Goal: Complete application form

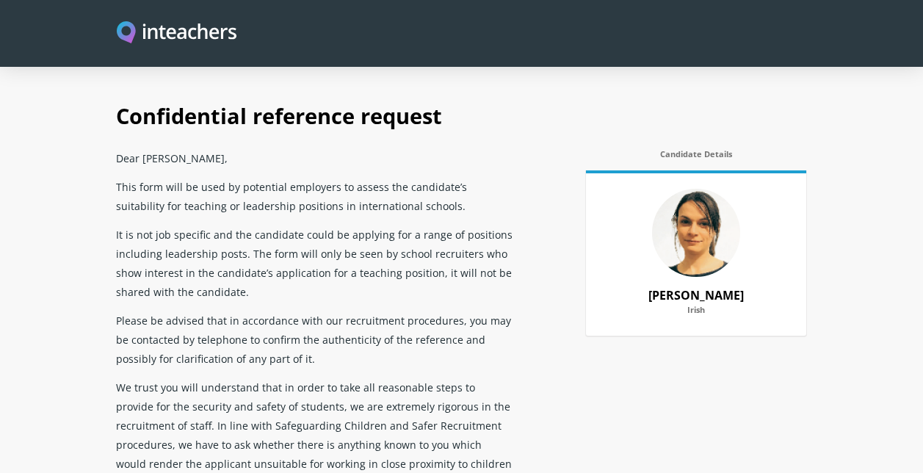
select select "2025"
select select "Yes"
select select "No"
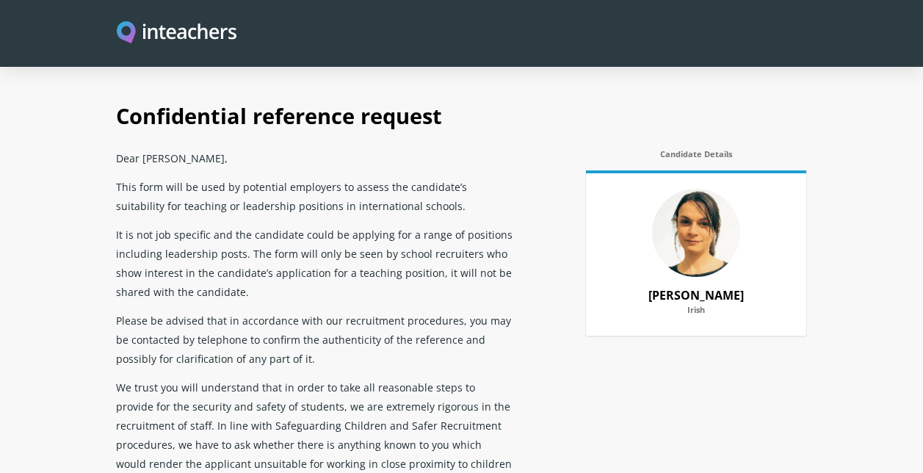
select select "Yes"
select select "No"
select select "Yes"
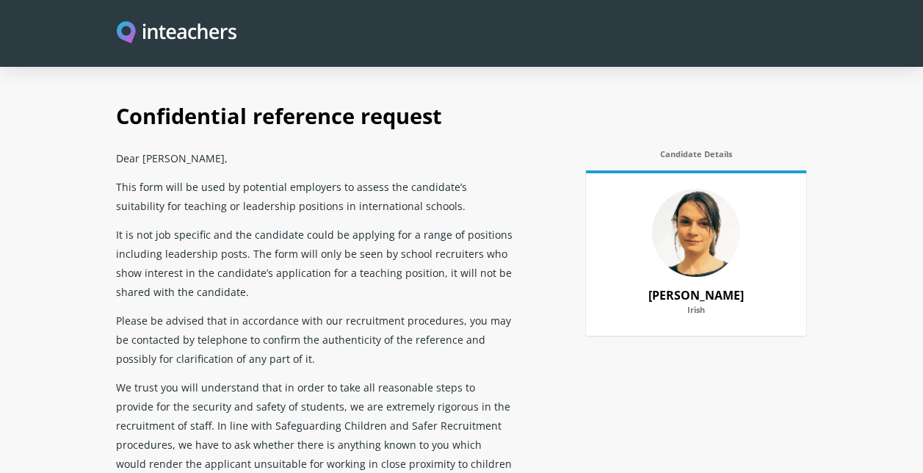
scroll to position [2826, 0]
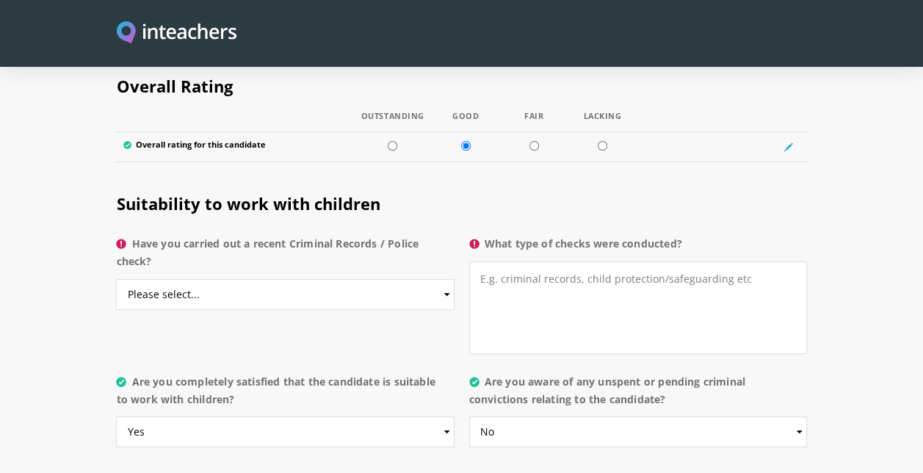
click at [438, 173] on h2 "Suitability to work with children" at bounding box center [461, 200] width 690 height 57
click at [258, 279] on select "Please select... Yes No Do not know" at bounding box center [285, 294] width 338 height 31
select select "Yes"
click at [116, 279] on select "Please select... Yes No Do not know" at bounding box center [285, 294] width 338 height 31
click at [541, 276] on textarea "What type of checks were conducted?" at bounding box center [638, 307] width 338 height 93
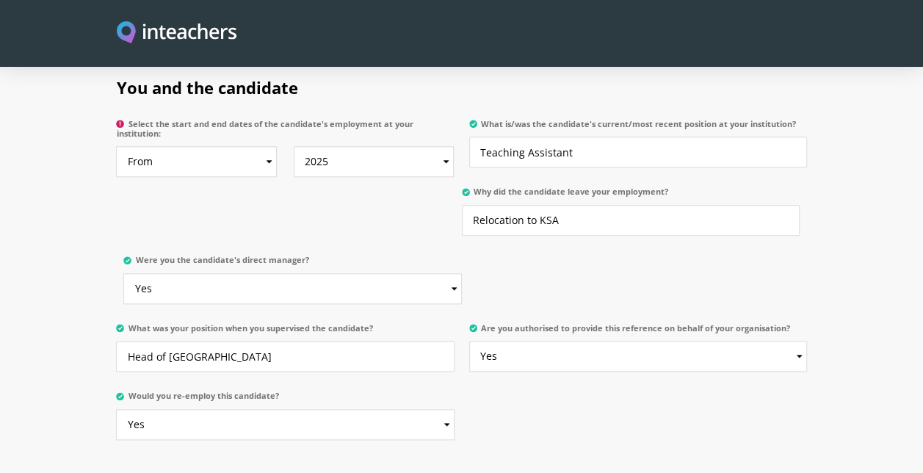
scroll to position [622, 0]
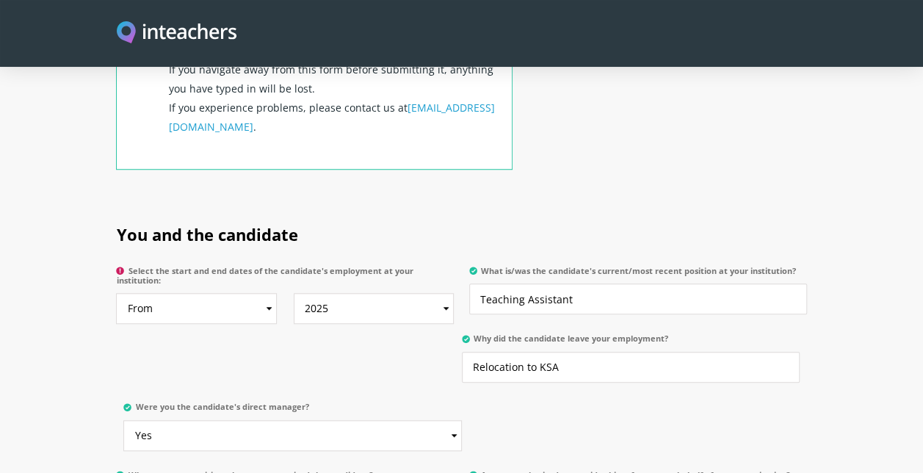
type textarea "DBS [GEOGRAPHIC_DATA] and Ireland Police checks"
click at [170, 293] on select "From 2025 2024 2023 2022 2021 2020 2019 2018 2017 2016 2015 2014 2013 2012 2011…" at bounding box center [196, 308] width 161 height 31
select select "2022"
click at [116, 293] on select "From 2025 2024 2023 2022 2021 2020 2019 2018 2017 2016 2015 2014 2013 2012 2011…" at bounding box center [196, 308] width 161 height 31
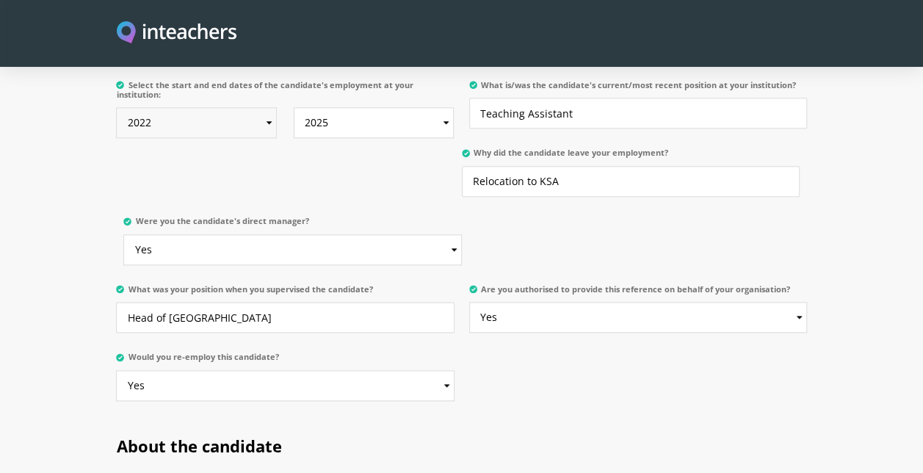
scroll to position [955, 0]
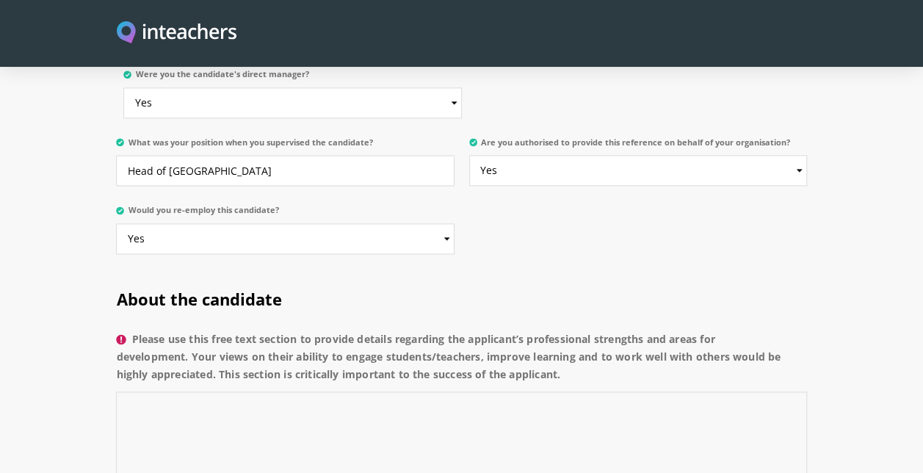
click at [184, 394] on textarea "Please use this free text section to provide details regarding the applicant’s …" at bounding box center [461, 456] width 690 height 131
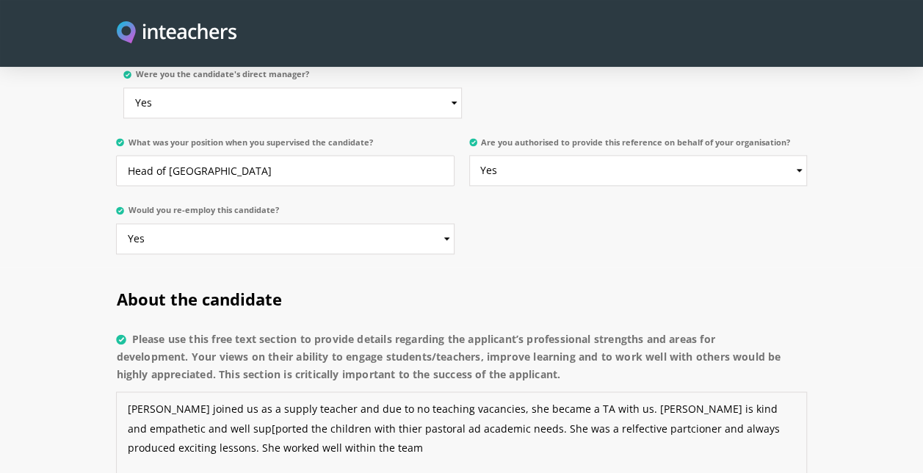
drag, startPoint x: 288, startPoint y: 402, endPoint x: 270, endPoint y: 438, distance: 40.1
click at [270, 438] on textarea "[PERSON_NAME] joined us as a supply teacher and due to no teaching vacancies, s…" at bounding box center [461, 456] width 690 height 131
drag, startPoint x: 569, startPoint y: 402, endPoint x: 502, endPoint y: 422, distance: 69.5
click at [502, 422] on textarea "[PERSON_NAME] joined us as a supply teacher and due to no teaching vacancies, s…" at bounding box center [461, 456] width 690 height 131
click at [544, 405] on textarea "[PERSON_NAME] joined us as a supply teacher and due to no teaching vacancies, s…" at bounding box center [461, 456] width 690 height 131
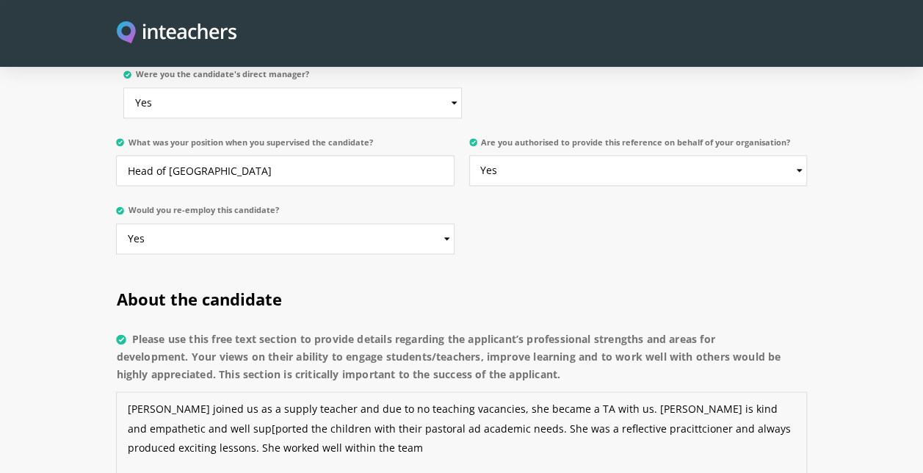
click at [667, 457] on textarea "[PERSON_NAME] joined us as a supply teacher and due to no teaching vacancies, s…" at bounding box center [461, 456] width 690 height 131
click at [571, 411] on textarea "[PERSON_NAME] joined us as a supply teacher and due to no teaching vacancies, s…" at bounding box center [461, 456] width 690 height 131
click at [565, 404] on textarea "[PERSON_NAME] joined us as a supply teacher and due to no teaching vacancies, s…" at bounding box center [461, 456] width 690 height 131
click at [765, 408] on textarea "[PERSON_NAME] joined us as a supply teacher and due to no teaching vacancies, s…" at bounding box center [461, 456] width 690 height 131
click at [510, 432] on textarea "[PERSON_NAME] joined us as a supply teacher and due to no teaching vacancies, s…" at bounding box center [461, 456] width 690 height 131
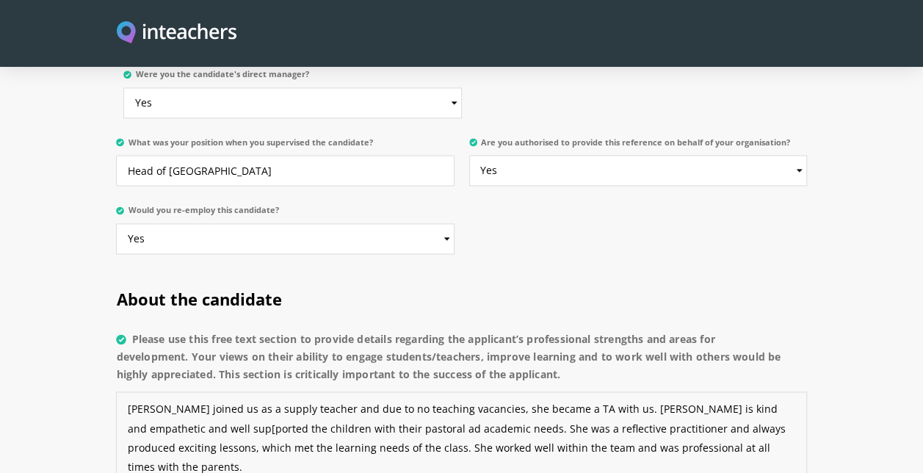
click at [142, 411] on textarea "[PERSON_NAME] joined us as a supply teacher and due to no teaching vacancies, s…" at bounding box center [461, 456] width 690 height 131
click at [150, 407] on textarea "[PERSON_NAME] joined us as a supply teacher and due to no teaching vacancies, s…" at bounding box center [461, 456] width 690 height 131
click at [337, 410] on textarea "[PERSON_NAME] joined us as a supply teacher and due to no teaching vacancies, s…" at bounding box center [461, 456] width 690 height 131
click at [752, 422] on textarea "[PERSON_NAME] joined us as a supply teacher and due to no teaching vacancies, s…" at bounding box center [461, 456] width 690 height 131
click at [188, 449] on textarea "[PERSON_NAME] joined us as a supply teacher and due to no teaching vacancies, s…" at bounding box center [461, 456] width 690 height 131
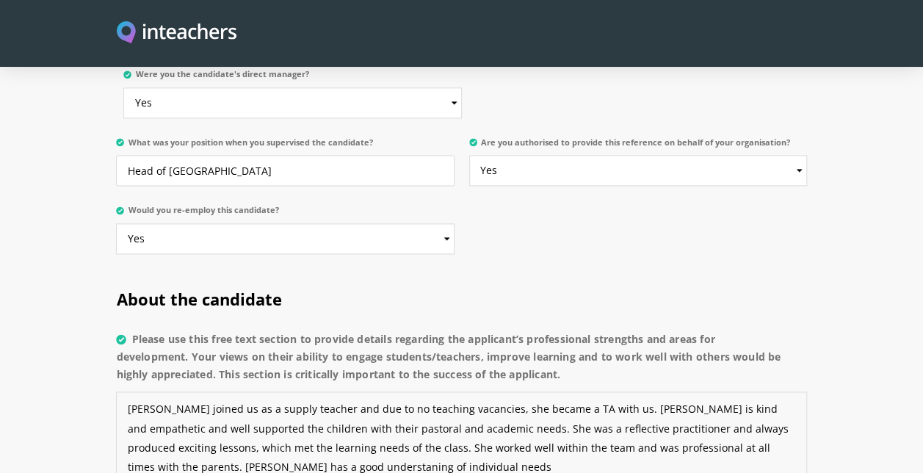
click at [189, 448] on textarea "[PERSON_NAME] joined us as a supply teacher and due to no teaching vacancies, s…" at bounding box center [461, 456] width 690 height 131
click at [370, 442] on textarea "[PERSON_NAME] joined us as a supply teacher and due to no teaching vacancies, s…" at bounding box center [461, 456] width 690 height 131
click at [560, 451] on textarea "[PERSON_NAME] joined us as a supply teacher and due to no teaching vacancies, s…" at bounding box center [461, 456] width 690 height 131
click at [408, 446] on textarea "[PERSON_NAME] joined us as a supply teacher and due to no teaching vacancies, s…" at bounding box center [461, 456] width 690 height 131
drag, startPoint x: 363, startPoint y: 445, endPoint x: 344, endPoint y: 444, distance: 19.1
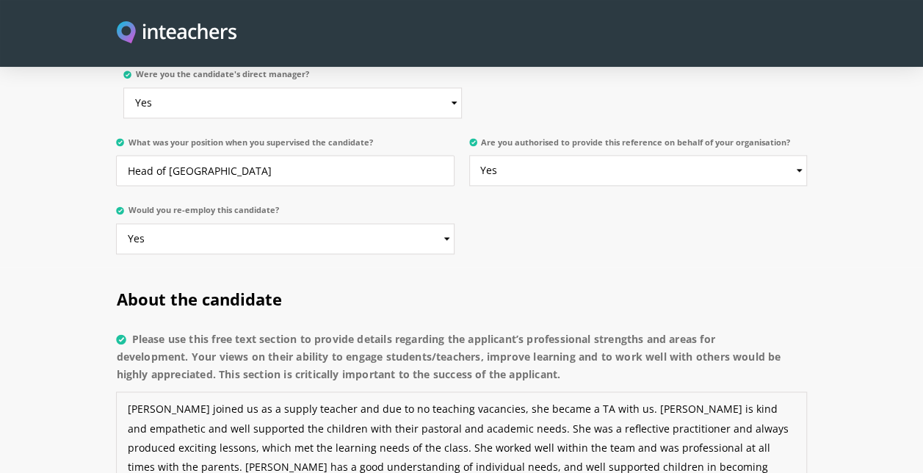
click at [344, 444] on textarea "[PERSON_NAME] joined us as a supply teacher and due to no teaching vacancies, s…" at bounding box center [461, 456] width 690 height 131
click at [460, 439] on textarea "[PERSON_NAME] joined us as a supply teacher and due to no teaching vacancies, s…" at bounding box center [461, 456] width 690 height 131
click at [384, 360] on label "Please use this free text section to provide details regarding the applicant’s …" at bounding box center [461, 362] width 690 height 62
click at [384, 391] on textarea "[PERSON_NAME] joined us as a supply teacher and due to no teaching vacancies, s…" at bounding box center [461, 456] width 690 height 131
click at [583, 442] on textarea "[PERSON_NAME] joined us as a supply teacher and due to no teaching vacancies, s…" at bounding box center [461, 456] width 690 height 131
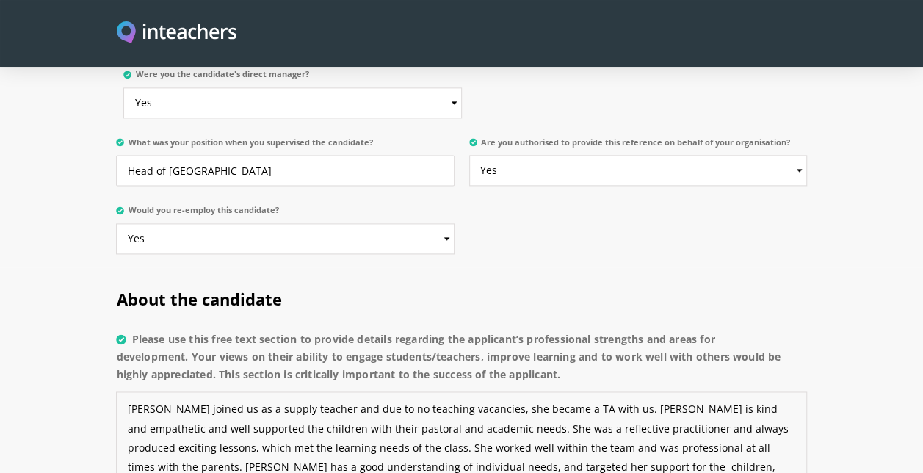
scroll to position [1028, 0]
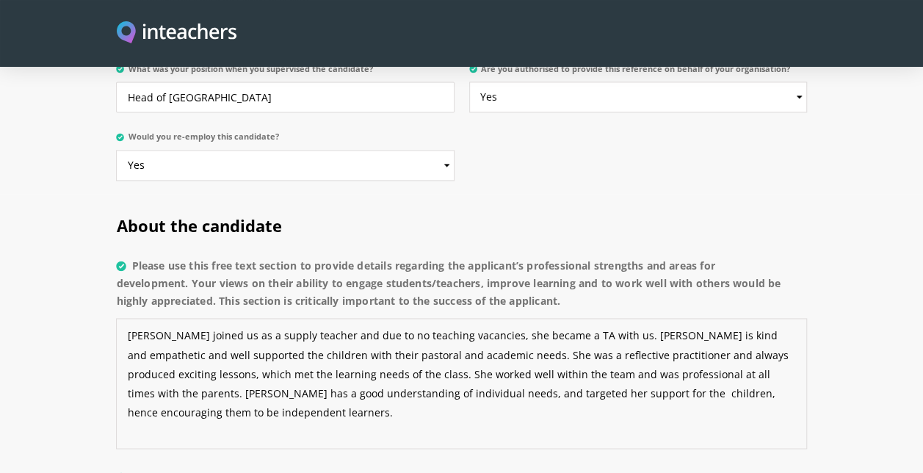
click at [787, 373] on textarea "[PERSON_NAME] joined us as a supply teacher and due to no teaching vacancies, s…" at bounding box center [461, 383] width 690 height 131
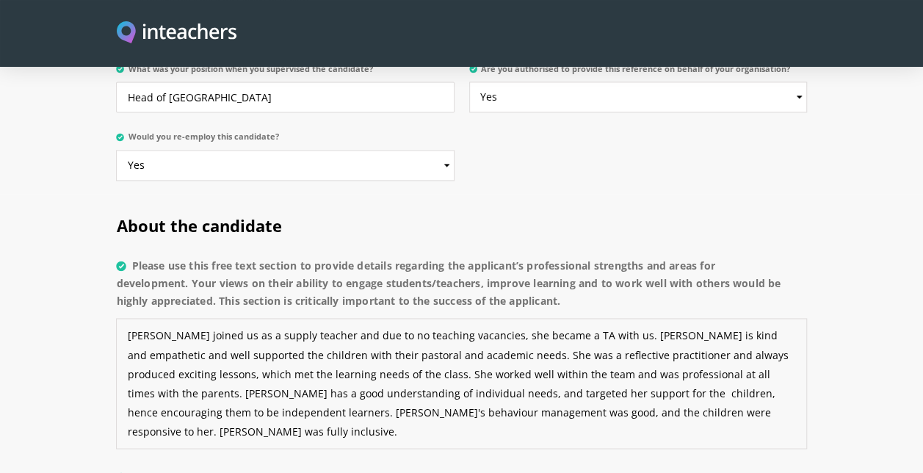
scroll to position [1249, 0]
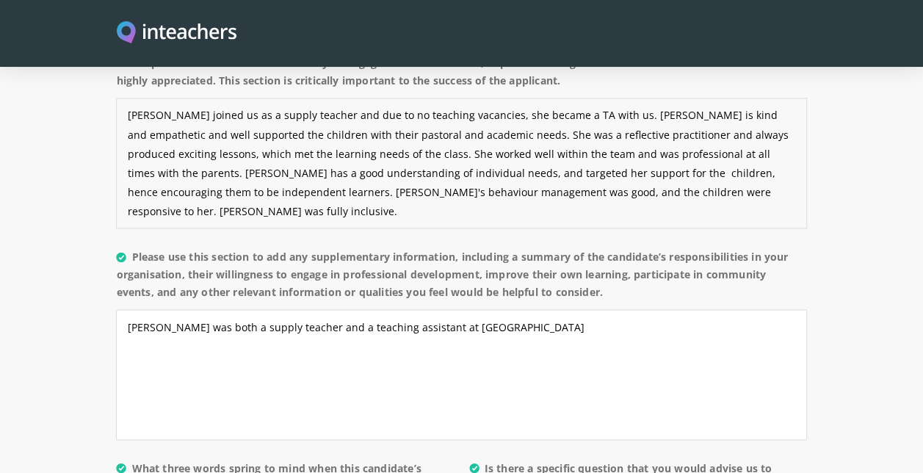
click at [529, 112] on textarea "[PERSON_NAME] joined us as a supply teacher and due to no teaching vacancies, s…" at bounding box center [461, 163] width 690 height 131
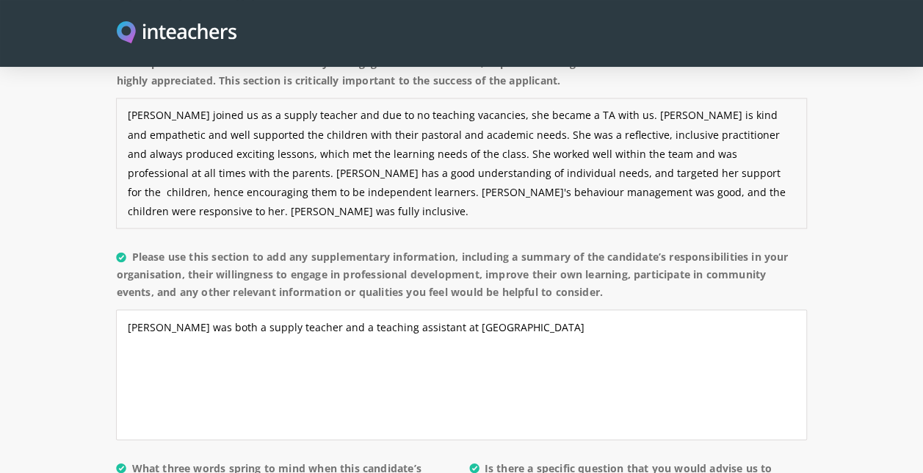
drag, startPoint x: 781, startPoint y: 178, endPoint x: 656, endPoint y: 178, distance: 124.9
click at [656, 178] on textarea "[PERSON_NAME] joined us as a supply teacher and due to no teaching vacancies, s…" at bounding box center [461, 163] width 690 height 131
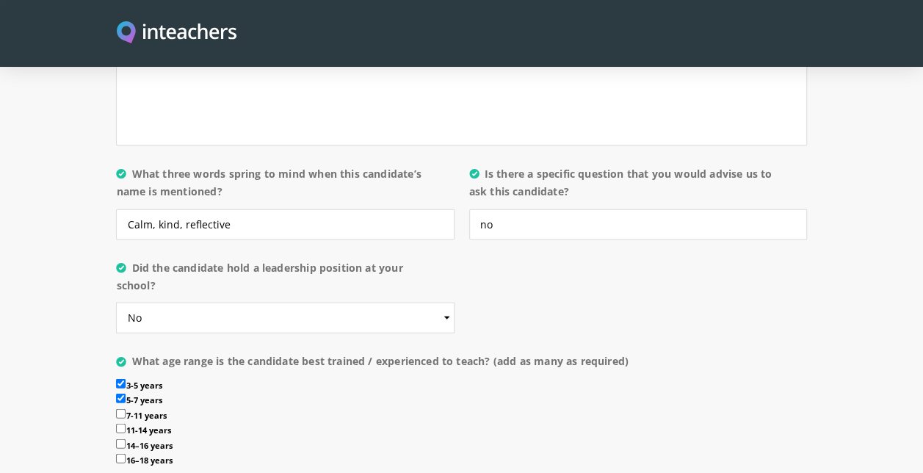
type textarea "[PERSON_NAME] joined us as a supply teacher and due to no teaching vacancies, s…"
click at [484, 209] on input "no" at bounding box center [638, 224] width 338 height 31
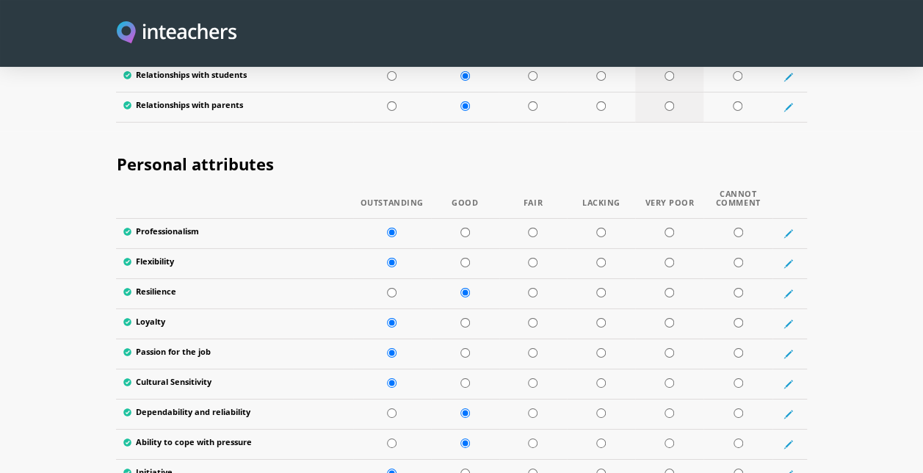
scroll to position [2424, 0]
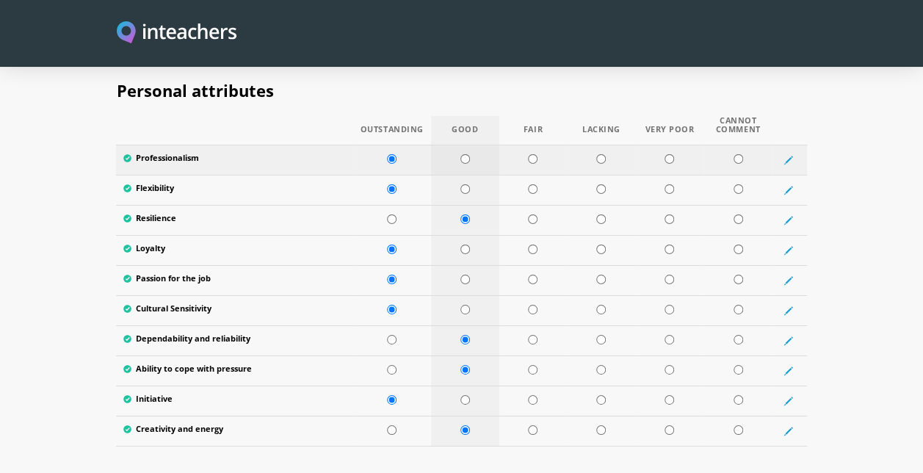
type input "No"
click at [466, 154] on input "radio" at bounding box center [466, 159] width 10 height 10
radio input "true"
click at [466, 184] on input "radio" at bounding box center [466, 189] width 10 height 10
radio input "true"
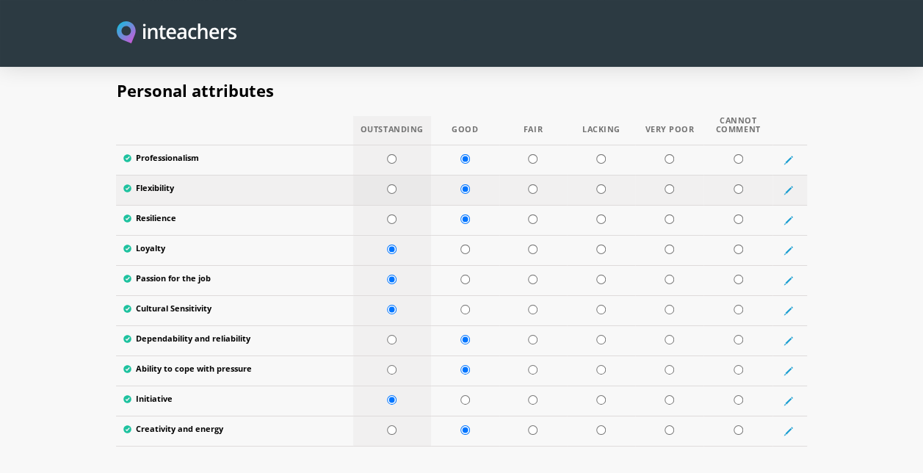
click at [391, 175] on td at bounding box center [392, 190] width 78 height 30
radio input "true"
click at [468, 275] on input "radio" at bounding box center [466, 280] width 10 height 10
radio input "true"
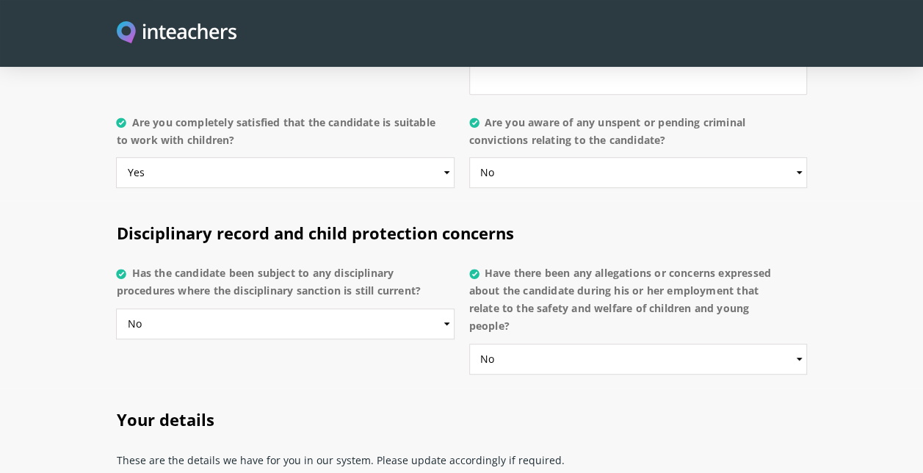
scroll to position [3452, 0]
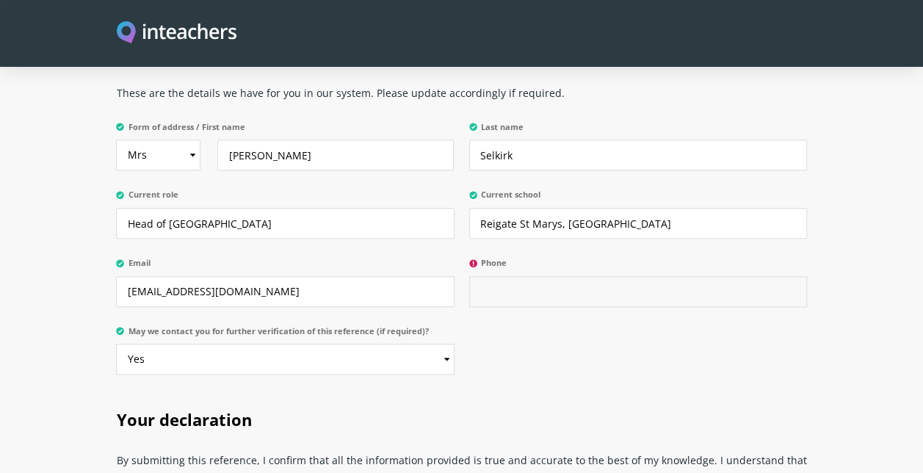
click at [530, 276] on input "Phone" at bounding box center [638, 291] width 338 height 31
type input "01737"
